Goal: Communication & Community: Answer question/provide support

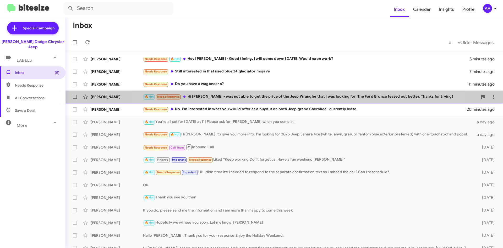
click at [286, 96] on div "🔥 Hot Needs Response Hi Patti - was not able to get the price of the Jeep Wrang…" at bounding box center [310, 97] width 335 height 6
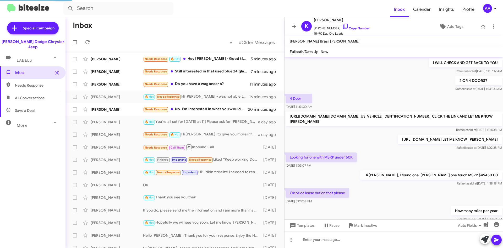
scroll to position [268, 0]
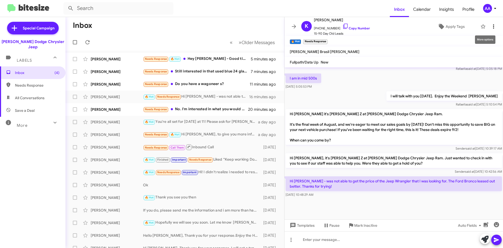
click at [491, 27] on icon at bounding box center [494, 26] width 6 height 6
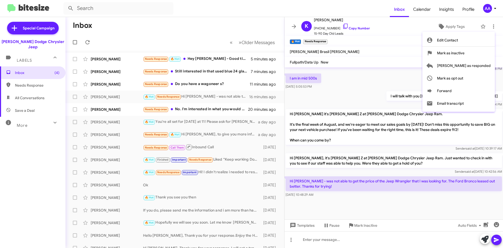
click at [456, 25] on div at bounding box center [251, 124] width 503 height 248
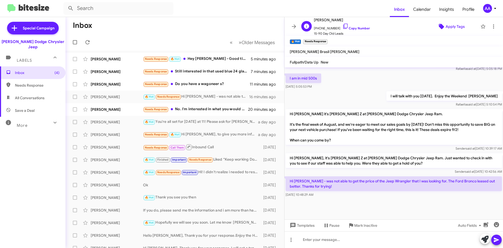
click at [456, 25] on span "Apply Tags" at bounding box center [455, 26] width 19 height 9
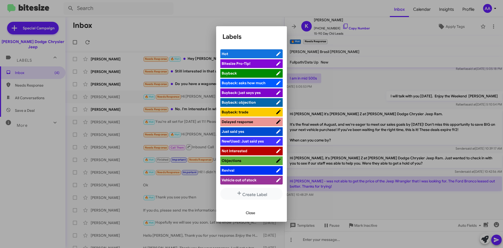
click at [239, 149] on span "Not Interested" at bounding box center [235, 150] width 26 height 5
click at [243, 150] on span "Not Interested" at bounding box center [235, 150] width 26 height 5
click at [250, 212] on span "Close" at bounding box center [250, 212] width 9 height 9
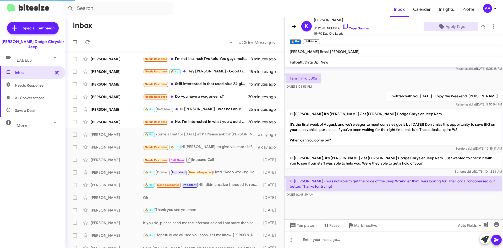
click at [296, 25] on icon at bounding box center [294, 26] width 6 height 6
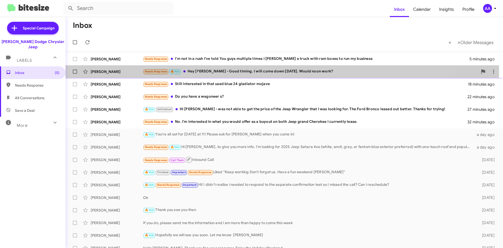
click at [211, 70] on div "Needs Response 🔥 Hot Hey Patti - Good timing. I will come down tomorrow. Would …" at bounding box center [310, 71] width 335 height 6
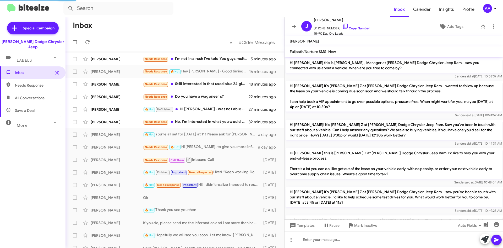
scroll to position [90, 0]
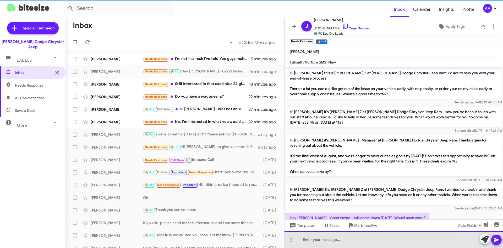
click at [317, 242] on div at bounding box center [394, 239] width 219 height 17
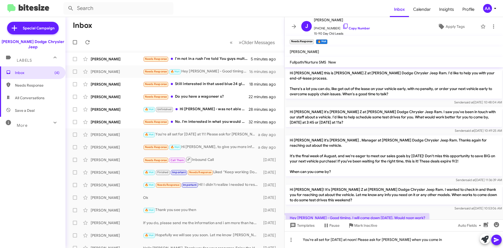
click at [496, 238] on icon at bounding box center [497, 239] width 6 height 6
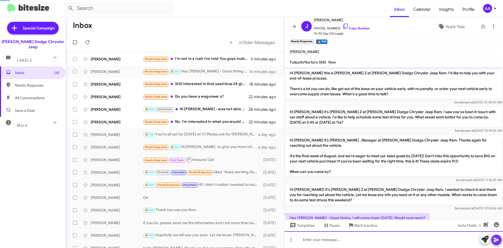
scroll to position [0, 0]
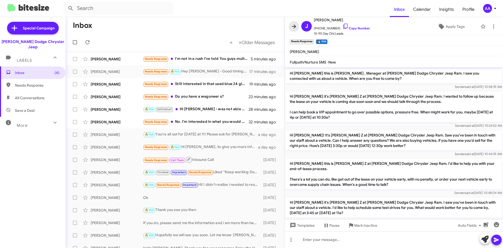
click at [292, 27] on icon at bounding box center [294, 26] width 6 height 6
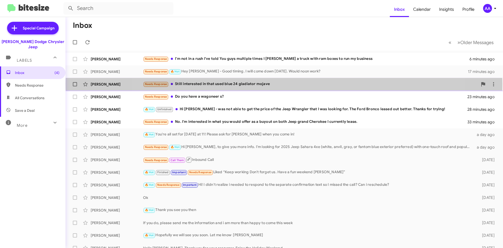
click at [284, 84] on div "Needs Response Still interested in that used blue 24 gladiator mojave" at bounding box center [310, 84] width 335 height 6
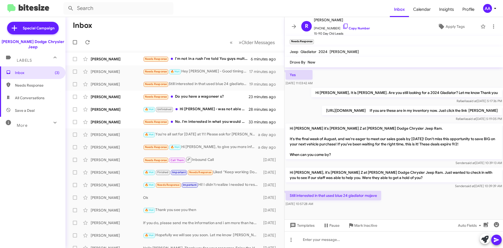
scroll to position [68, 0]
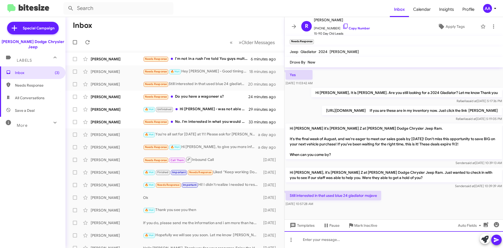
click at [308, 237] on div at bounding box center [394, 239] width 219 height 17
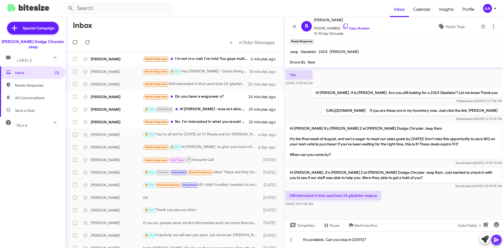
click at [498, 238] on icon at bounding box center [497, 239] width 6 height 6
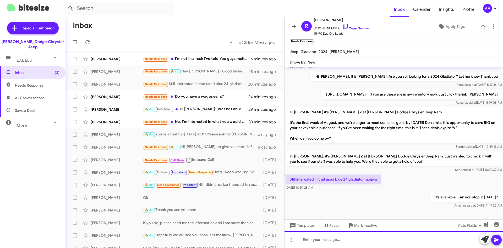
scroll to position [87, 0]
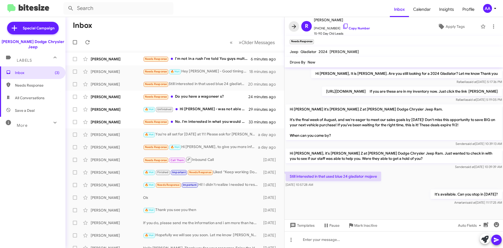
click at [295, 25] on icon at bounding box center [294, 26] width 6 height 6
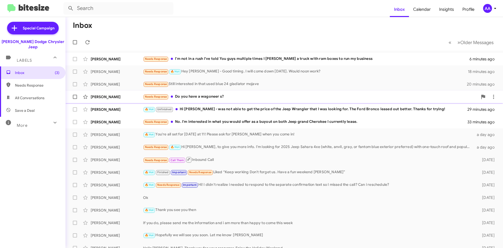
click at [265, 100] on div "Needs Response Do you have a wagoneer s?" at bounding box center [310, 97] width 335 height 6
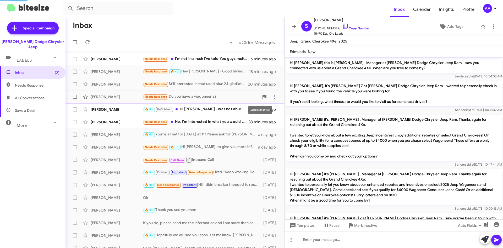
scroll to position [127, 0]
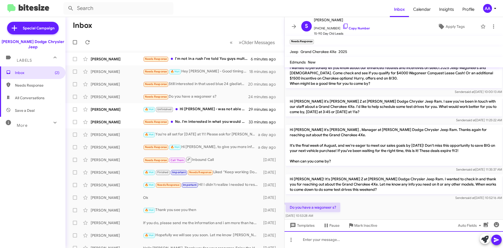
click at [309, 239] on div at bounding box center [394, 239] width 219 height 17
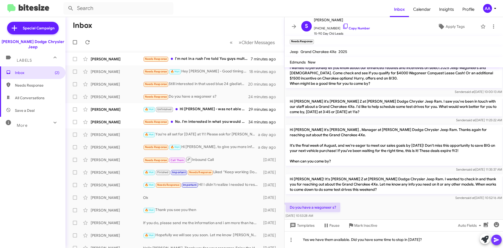
click at [498, 237] on icon at bounding box center [497, 239] width 6 height 6
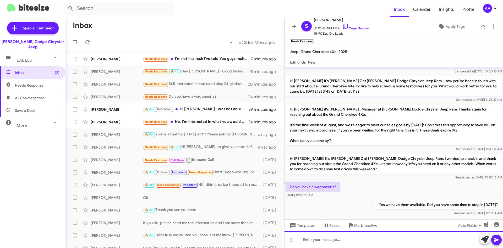
scroll to position [157, 0]
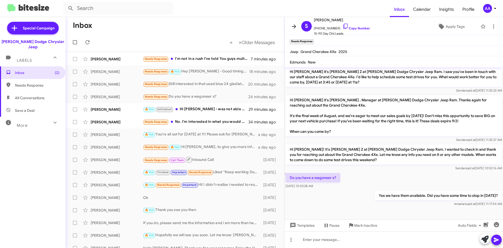
click at [292, 25] on icon at bounding box center [294, 26] width 6 height 6
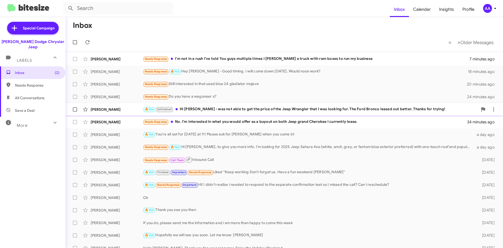
click at [207, 110] on div "🔥 Hot Unfinished Hi Patti - was not able to get the price of the Jeep Wrangler …" at bounding box center [310, 109] width 335 height 6
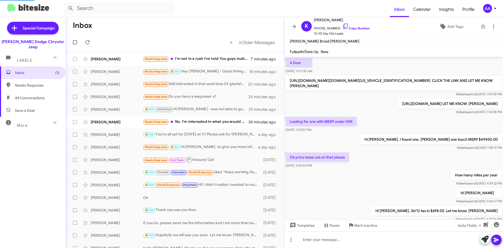
scroll to position [230, 0]
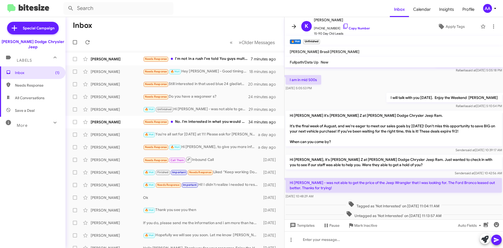
click at [291, 28] on span at bounding box center [294, 26] width 10 height 6
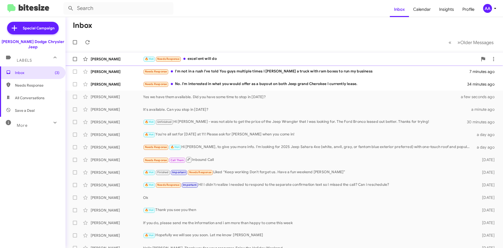
click at [226, 59] on div "🔥 Hot Needs Response excellent will do" at bounding box center [310, 59] width 335 height 6
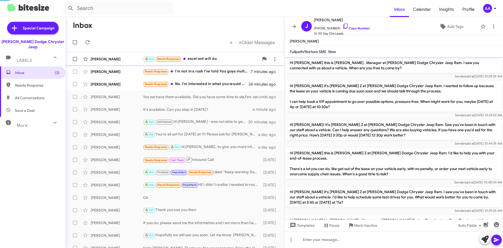
scroll to position [134, 0]
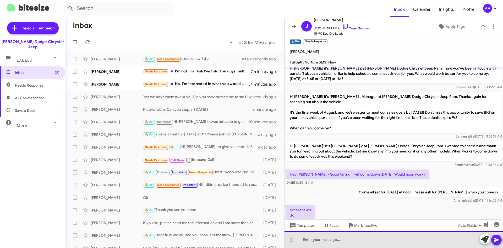
click at [328, 243] on div at bounding box center [394, 239] width 219 height 17
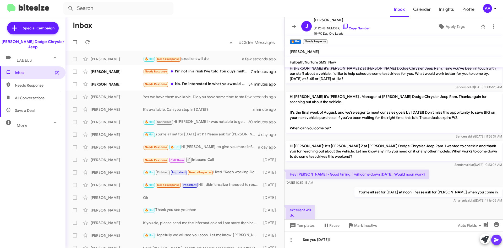
click at [495, 240] on icon at bounding box center [497, 239] width 6 height 6
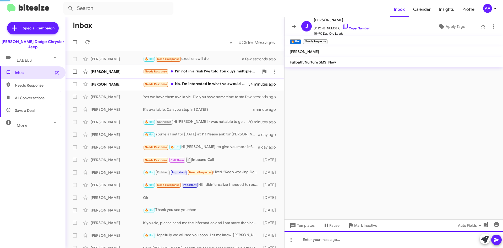
scroll to position [0, 0]
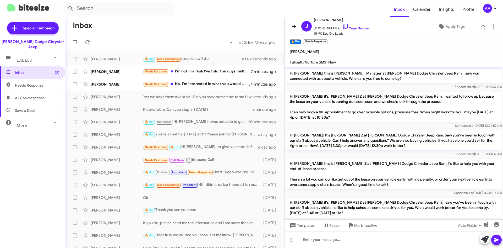
click at [294, 28] on icon at bounding box center [294, 26] width 4 height 4
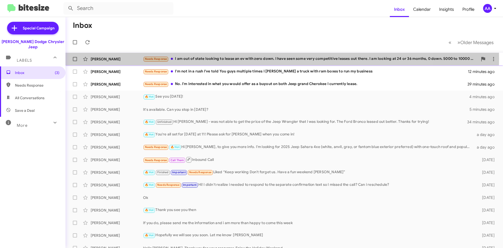
click at [200, 58] on div "Needs Response I am out of state looking to lease an ev with zero down. I have …" at bounding box center [310, 59] width 335 height 6
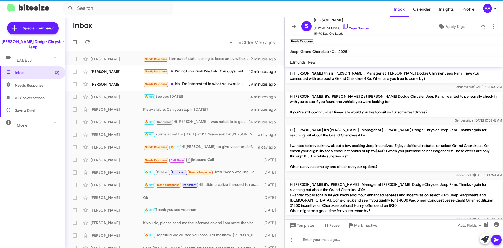
scroll to position [186, 0]
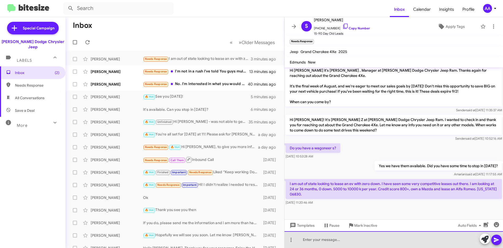
click at [321, 243] on div at bounding box center [394, 239] width 219 height 17
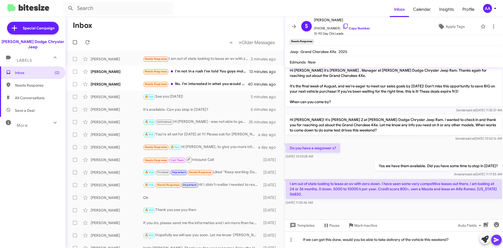
click at [496, 238] on icon at bounding box center [497, 239] width 6 height 6
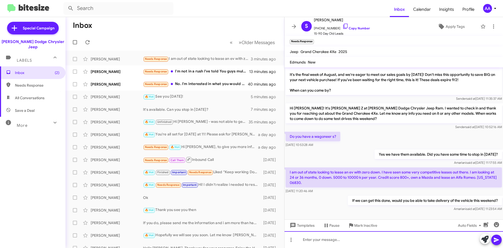
scroll to position [206, 0]
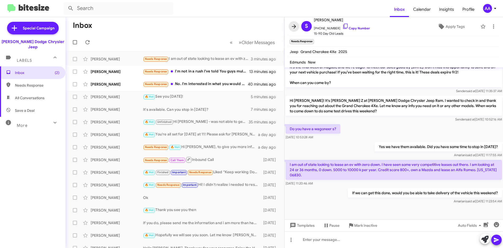
click at [293, 25] on icon at bounding box center [294, 26] width 6 height 6
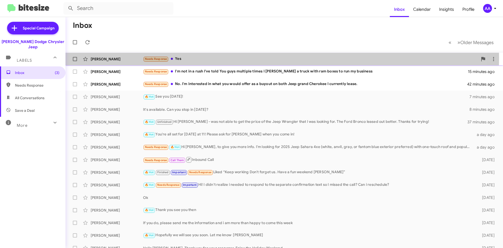
click at [194, 57] on div "Needs Response Yes" at bounding box center [310, 59] width 335 height 6
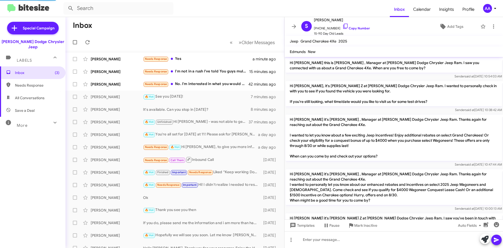
scroll to position [214, 0]
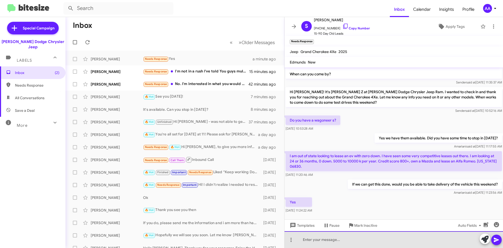
click at [319, 243] on div at bounding box center [394, 239] width 219 height 17
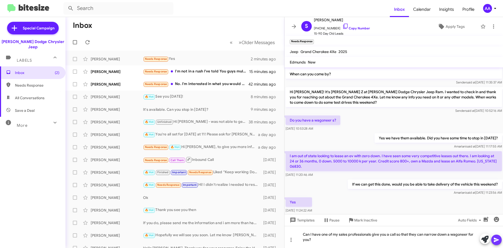
click at [498, 238] on icon at bounding box center [497, 239] width 6 height 6
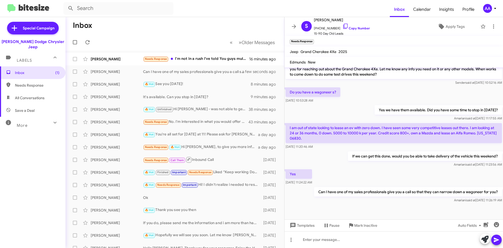
scroll to position [244, 0]
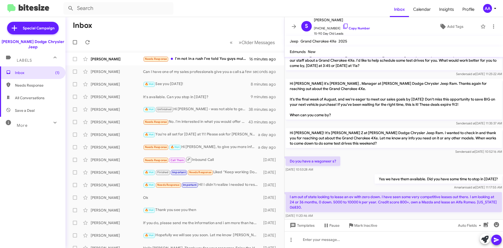
scroll to position [233, 0]
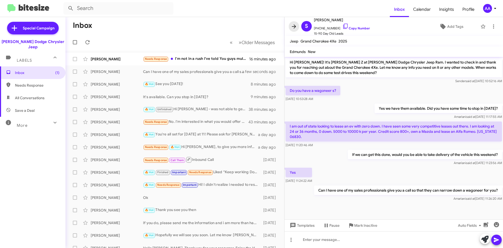
click at [296, 24] on icon at bounding box center [294, 26] width 6 height 6
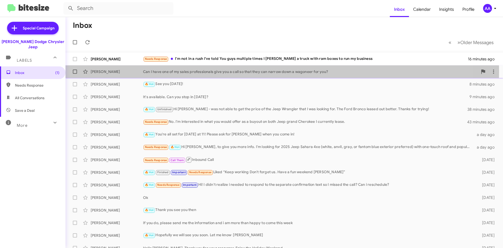
click at [186, 71] on div "Can I have one of my sales professionals give you a call so that they can narro…" at bounding box center [310, 71] width 335 height 5
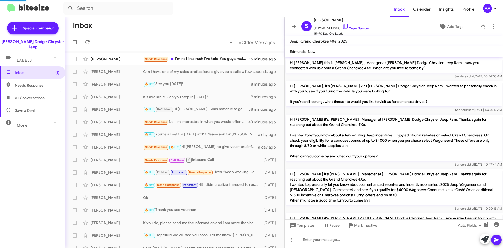
scroll to position [233, 0]
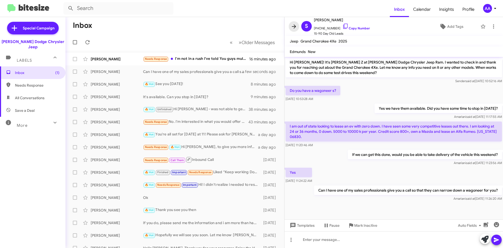
click at [292, 25] on icon at bounding box center [294, 26] width 6 height 6
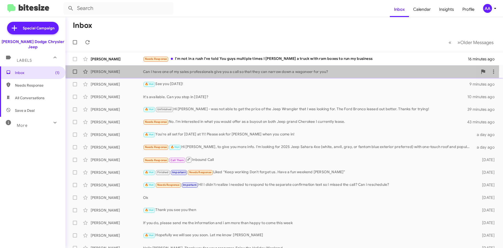
click at [188, 69] on div "Can I have one of my sales professionals give you a call so that they can narro…" at bounding box center [310, 71] width 335 height 5
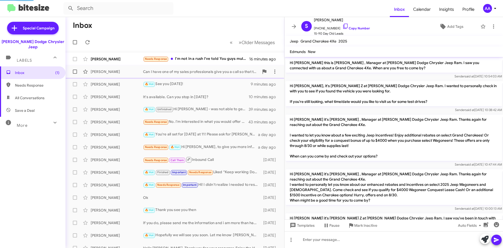
scroll to position [233, 0]
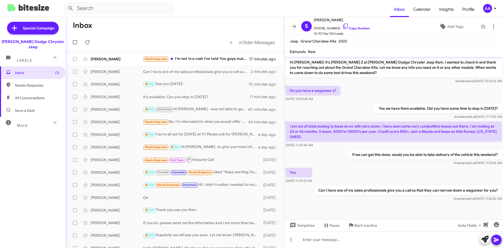
click at [330, 231] on div "Templates Pause Mark Inactive Auto Fields" at bounding box center [394, 225] width 219 height 12
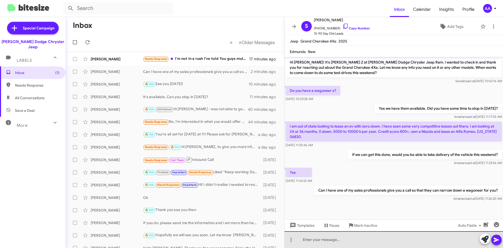
click at [327, 236] on div at bounding box center [394, 239] width 219 height 17
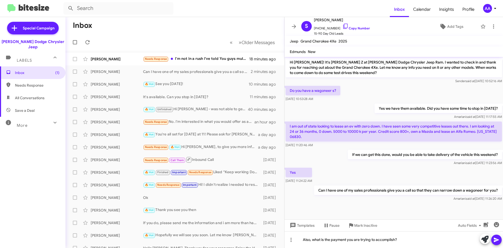
click at [496, 236] on icon at bounding box center [497, 239] width 6 height 6
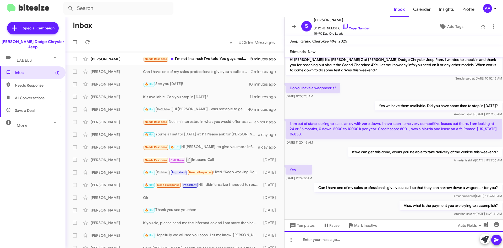
scroll to position [252, 0]
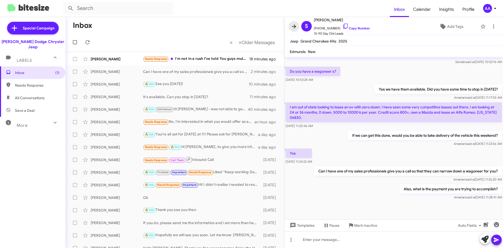
click at [293, 24] on icon at bounding box center [294, 26] width 6 height 6
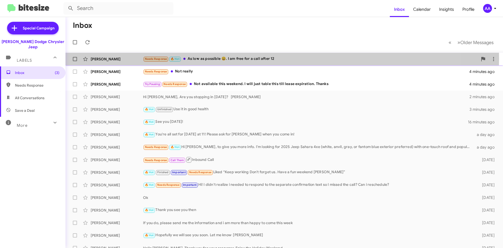
click at [247, 58] on div "Needs Response 🔥 Hot As low as possible 😀. I am free for a call after 12" at bounding box center [310, 59] width 335 height 6
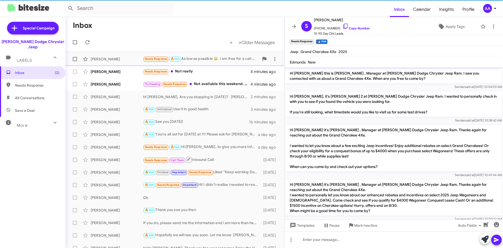
scroll to position [272, 0]
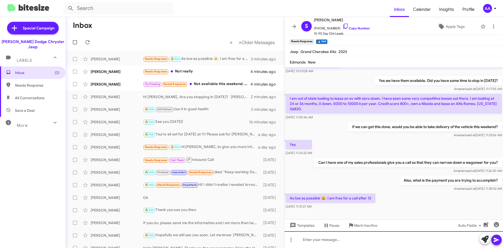
click at [318, 240] on div at bounding box center [394, 239] width 219 height 17
click at [320, 240] on div "Maria willcall you after 12" at bounding box center [394, 239] width 219 height 17
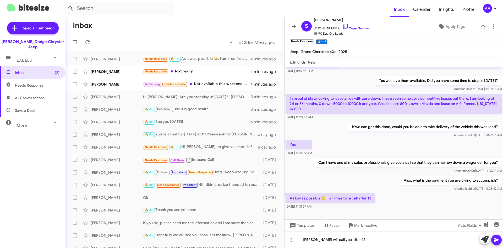
click at [498, 239] on icon at bounding box center [497, 239] width 6 height 6
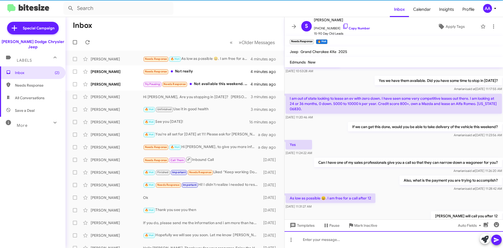
scroll to position [0, 0]
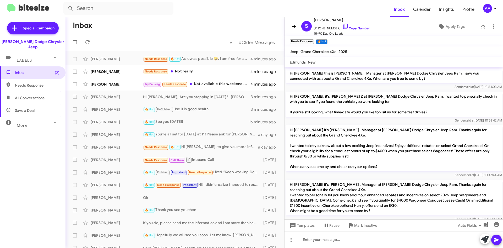
click at [295, 25] on icon at bounding box center [294, 26] width 6 height 6
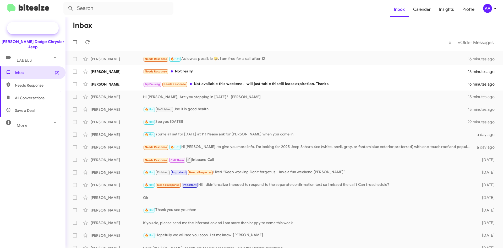
click at [37, 29] on span "Special Campaign" at bounding box center [39, 27] width 32 height 5
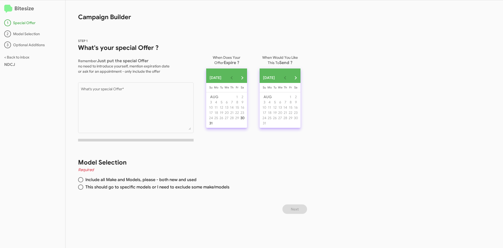
click at [245, 120] on div "30" at bounding box center [242, 117] width 5 height 5
click at [298, 120] on div "30" at bounding box center [296, 117] width 5 height 5
click at [10, 57] on link "< Back to inbox" at bounding box center [16, 57] width 25 height 5
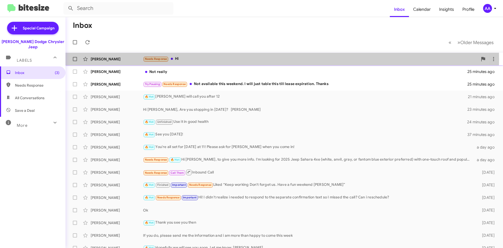
click at [195, 59] on div "Needs Response Hi" at bounding box center [310, 59] width 335 height 6
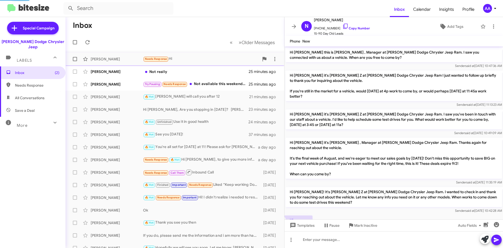
scroll to position [10, 0]
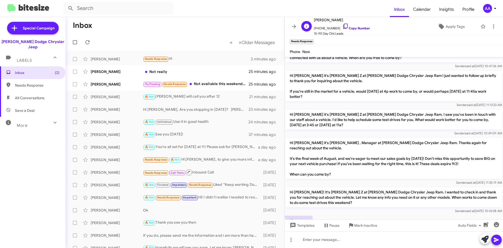
click at [358, 27] on link "Copy Number" at bounding box center [357, 28] width 28 height 4
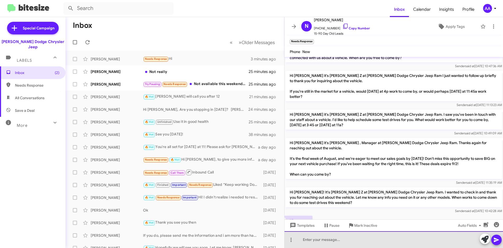
click at [314, 242] on div at bounding box center [394, 239] width 219 height 17
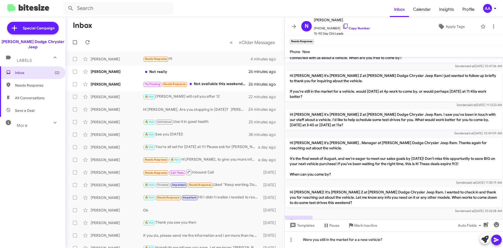
click at [498, 238] on icon at bounding box center [497, 239] width 6 height 6
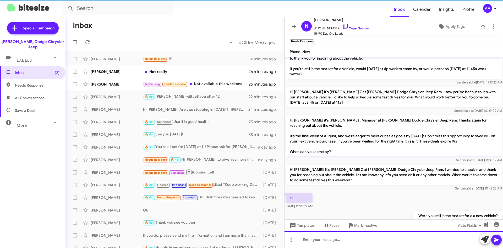
scroll to position [40, 0]
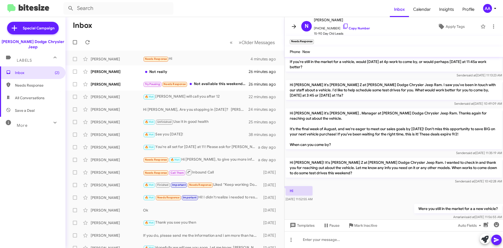
click at [294, 25] on icon at bounding box center [294, 26] width 6 height 6
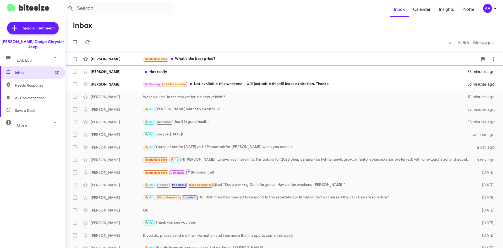
click at [231, 57] on div "Needs Response What's the best price?" at bounding box center [310, 59] width 335 height 6
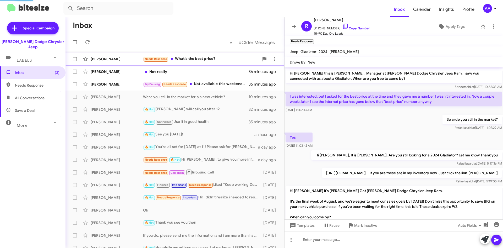
scroll to position [115, 0]
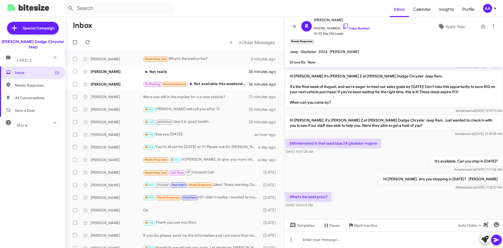
click at [339, 173] on div "It's available. Can you stop in [DATE]? [PERSON_NAME] said at [DATE] 11:17:26 AM" at bounding box center [394, 164] width 219 height 18
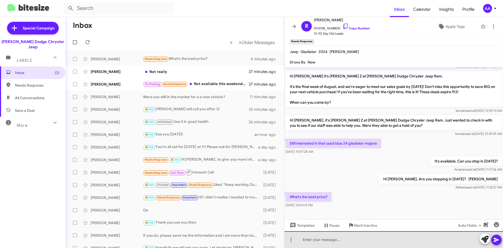
click at [340, 244] on div at bounding box center [394, 239] width 219 height 17
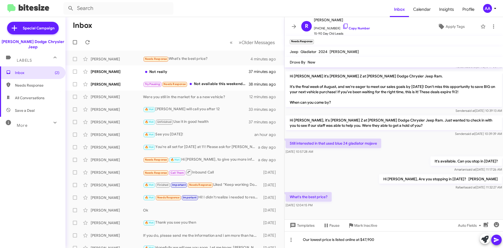
click at [495, 241] on icon at bounding box center [496, 240] width 5 height 4
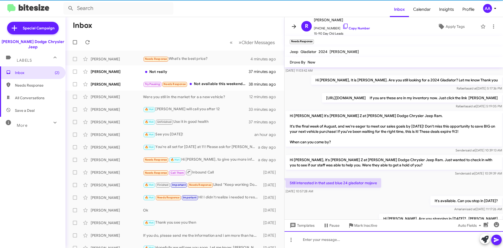
scroll to position [144, 0]
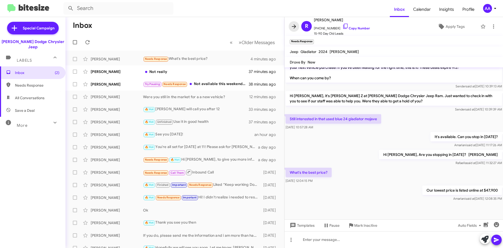
click at [294, 26] on icon at bounding box center [294, 26] width 6 height 6
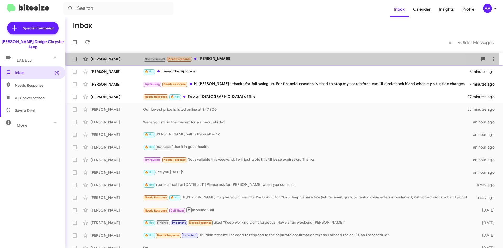
click at [216, 58] on div "Not-Interested Needs Response Ty!" at bounding box center [310, 59] width 335 height 6
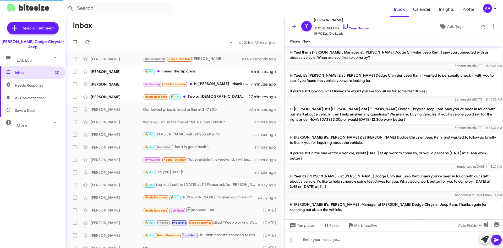
scroll to position [105, 0]
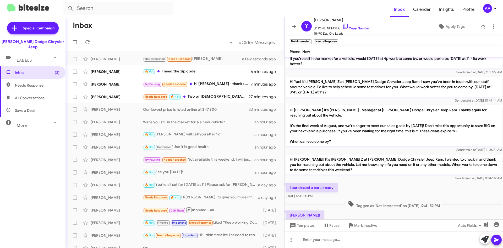
click at [369, 182] on div "I purchased a car already Aug 29, 2025, 12:41:50 PM" at bounding box center [394, 191] width 219 height 18
click at [291, 27] on icon at bounding box center [294, 26] width 6 height 6
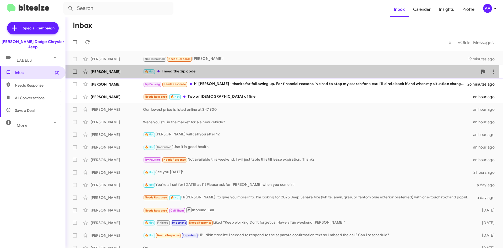
click at [229, 67] on div "Sam Taylor 🔥 Hot I need the zip code 25 minutes ago" at bounding box center [284, 71] width 429 height 10
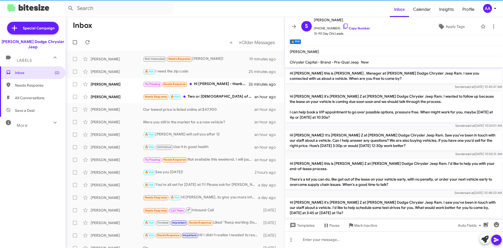
scroll to position [198, 0]
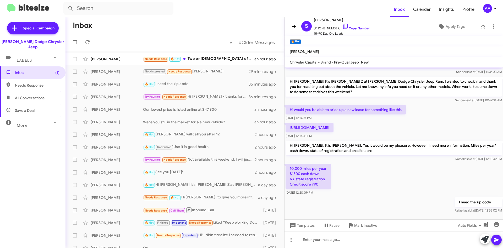
click at [294, 28] on icon at bounding box center [294, 26] width 6 height 6
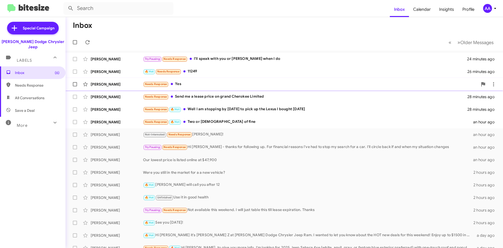
click at [215, 83] on div "Needs Response Yes" at bounding box center [310, 84] width 335 height 6
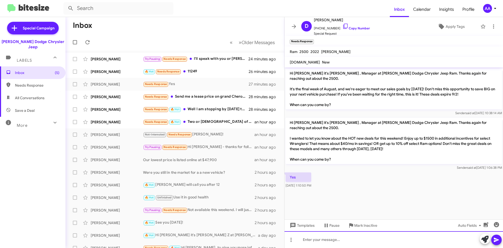
click at [313, 236] on div at bounding box center [394, 239] width 219 height 17
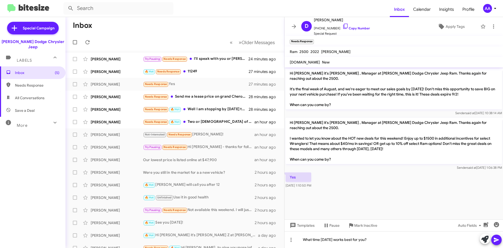
click at [497, 239] on icon at bounding box center [496, 240] width 5 height 4
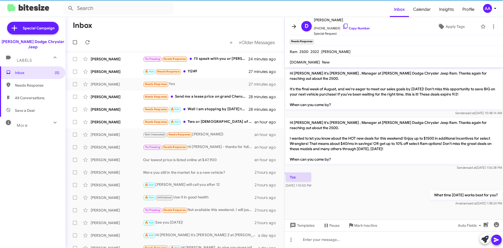
click at [293, 27] on icon at bounding box center [294, 26] width 4 height 4
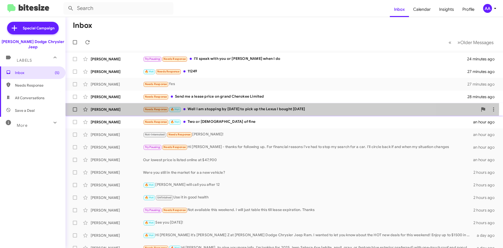
click at [235, 108] on div "Needs Response 🔥 Hot Well I am stopping by tomorrow to pick up the Lexus I boug…" at bounding box center [310, 109] width 335 height 6
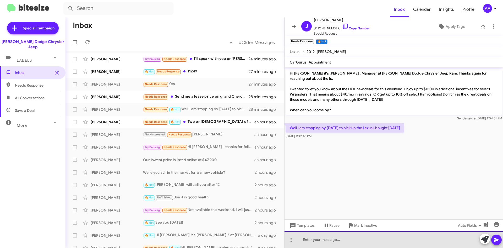
click at [318, 243] on div at bounding box center [394, 239] width 219 height 17
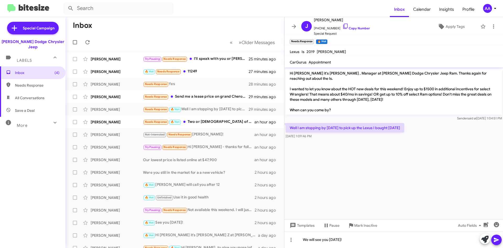
click at [496, 238] on icon at bounding box center [497, 239] width 6 height 6
click at [293, 28] on icon at bounding box center [294, 26] width 6 height 6
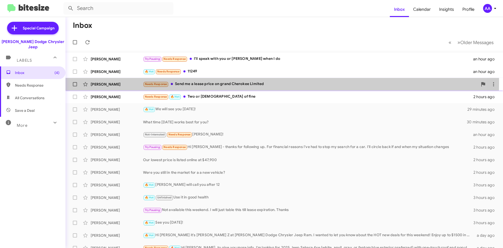
click at [227, 83] on div "Needs Response Send me a lease price on grand Cherokee Limited" at bounding box center [310, 84] width 335 height 6
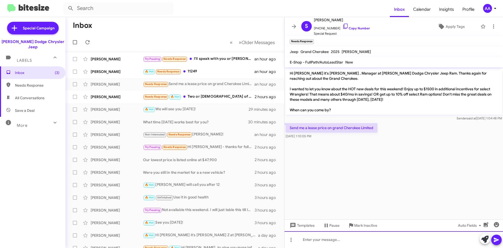
click at [326, 236] on div at bounding box center [394, 239] width 219 height 17
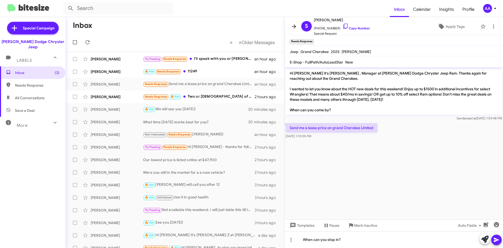
click at [297, 30] on button at bounding box center [294, 26] width 10 height 10
